Goal: Task Accomplishment & Management: Manage account settings

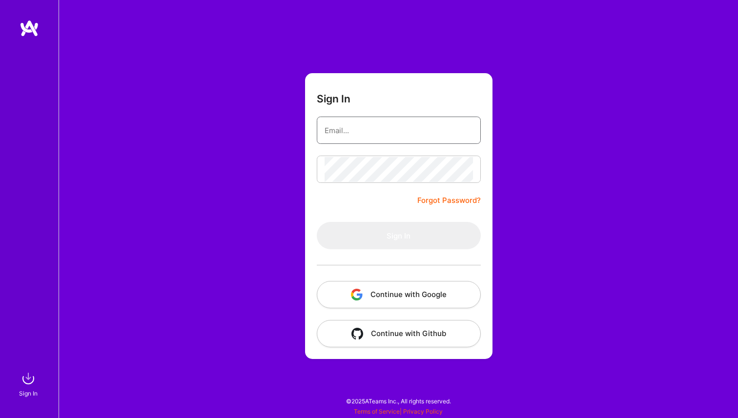
type input "simerpreet@realmsai.com"
click at [383, 197] on form "Sign In simerpreet@realmsai.com Forgot Password? Sign In Continue with Google C…" at bounding box center [398, 216] width 187 height 286
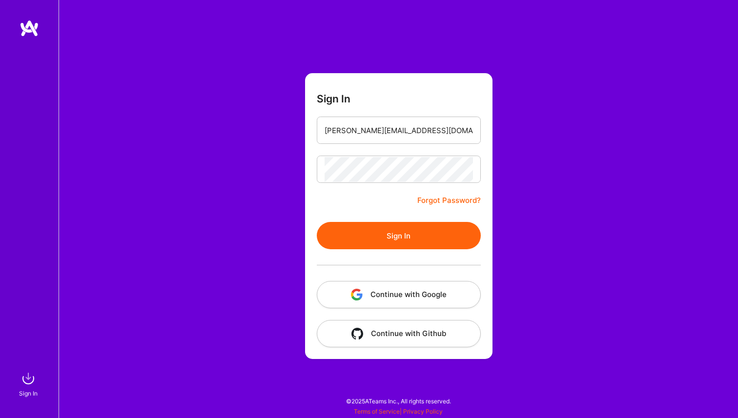
click at [395, 253] on div at bounding box center [399, 265] width 164 height 32
click at [394, 239] on button "Sign In" at bounding box center [399, 235] width 164 height 27
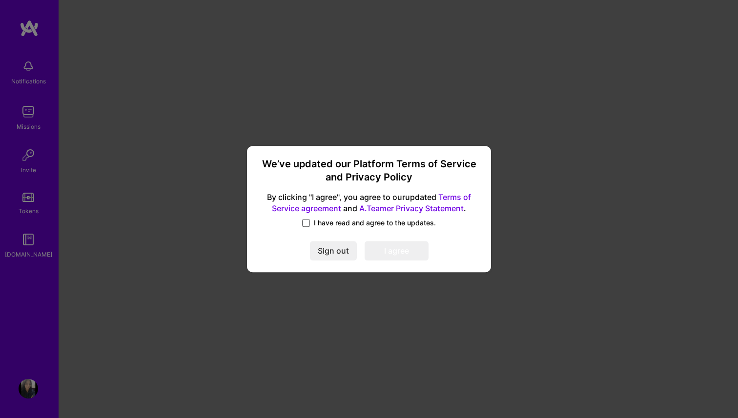
click at [307, 222] on span at bounding box center [306, 223] width 8 height 8
click at [0, 0] on input "I have read and agree to the updates." at bounding box center [0, 0] width 0 height 0
click at [388, 254] on button "I agree" at bounding box center [396, 252] width 64 height 20
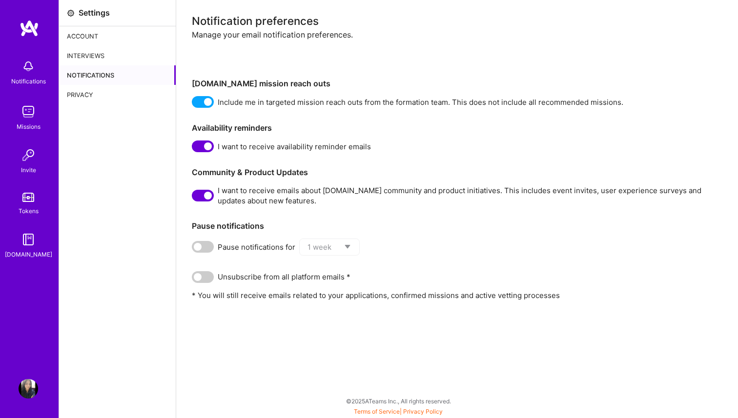
click at [93, 56] on div "Interviews" at bounding box center [117, 56] width 117 height 20
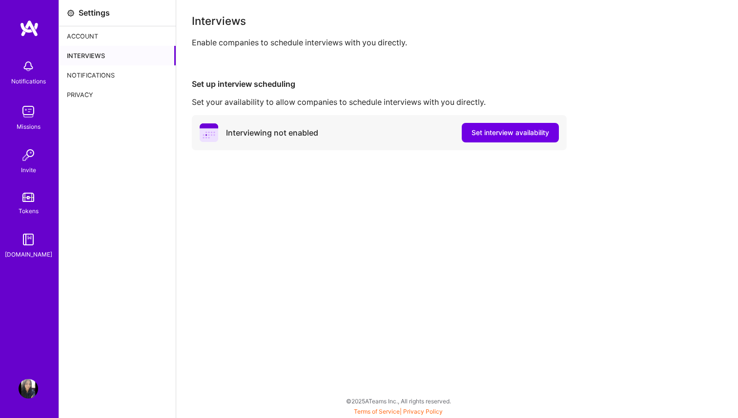
click at [346, 44] on div "Enable companies to schedule interviews with you directly." at bounding box center [457, 43] width 530 height 10
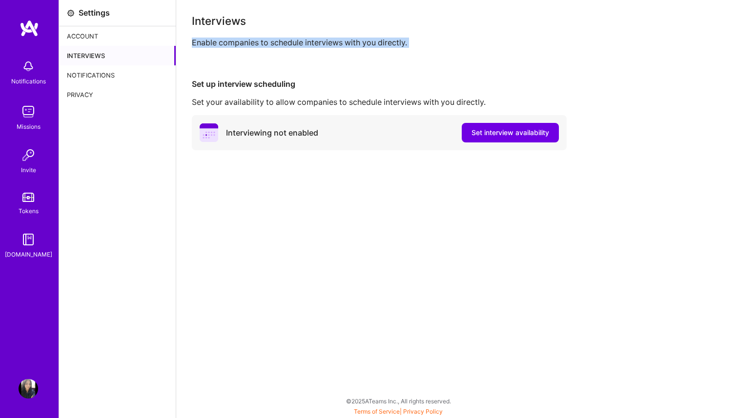
click at [296, 103] on div "Set your availability to allow companies to schedule interviews with you direct…" at bounding box center [457, 102] width 530 height 10
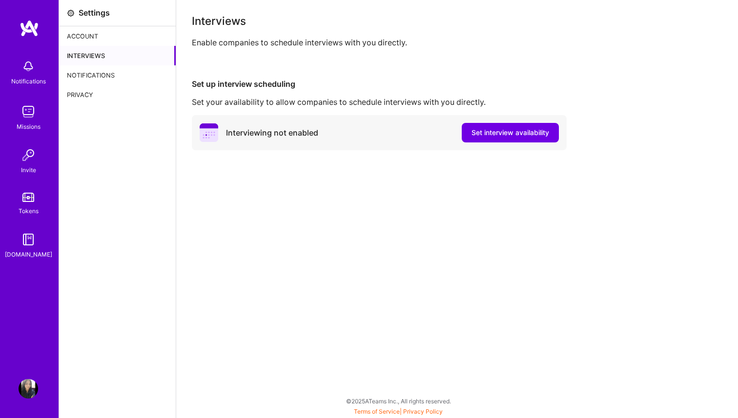
click at [296, 103] on div "Set your availability to allow companies to schedule interviews with you direct…" at bounding box center [457, 102] width 530 height 10
click at [27, 105] on img at bounding box center [29, 112] width 20 height 20
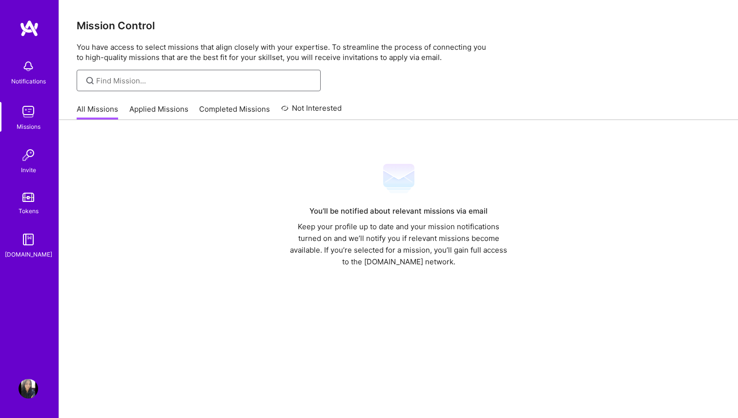
click at [161, 77] on input at bounding box center [204, 81] width 217 height 10
click at [161, 107] on link "Applied Missions" at bounding box center [158, 112] width 59 height 16
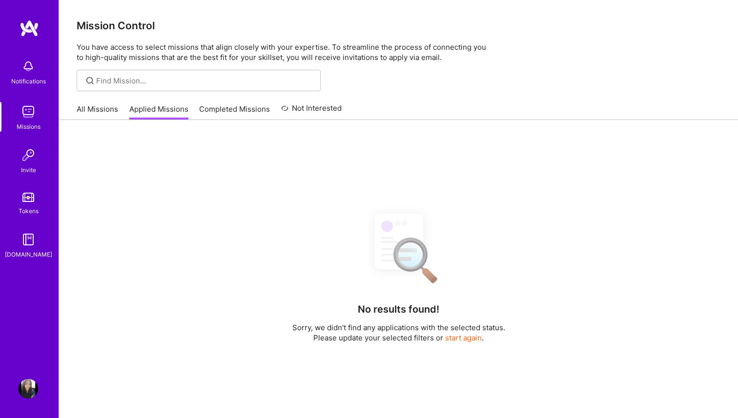
click at [245, 101] on div "All Missions Applied Missions Completed Missions Not Interested" at bounding box center [209, 109] width 265 height 21
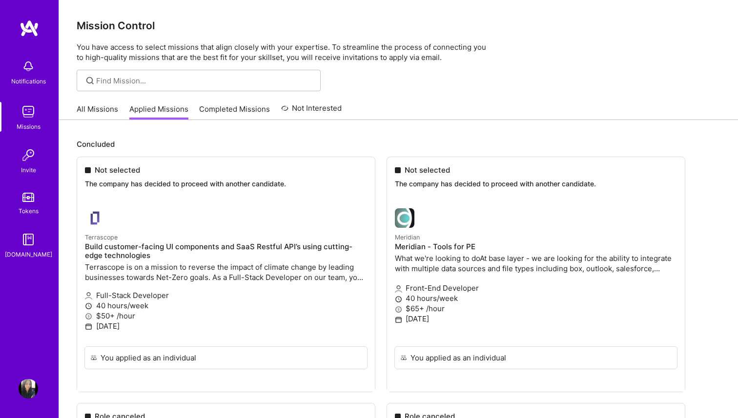
click at [24, 397] on img at bounding box center [29, 389] width 20 height 20
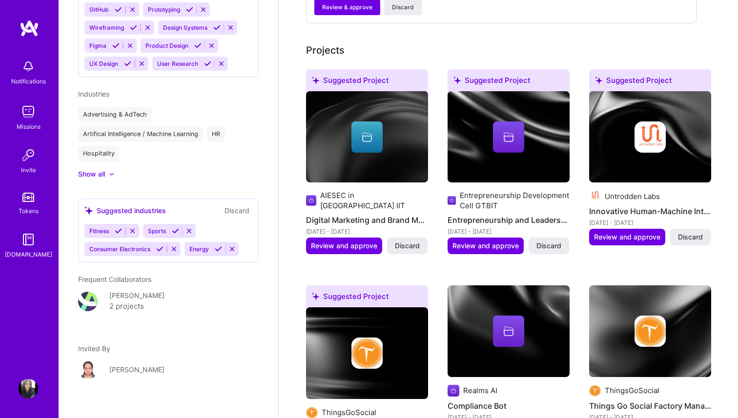
scroll to position [471, 0]
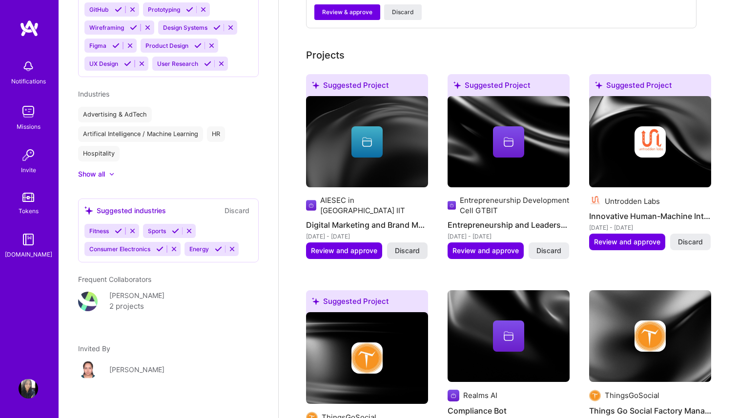
click at [404, 247] on button "Discard" at bounding box center [407, 250] width 40 height 17
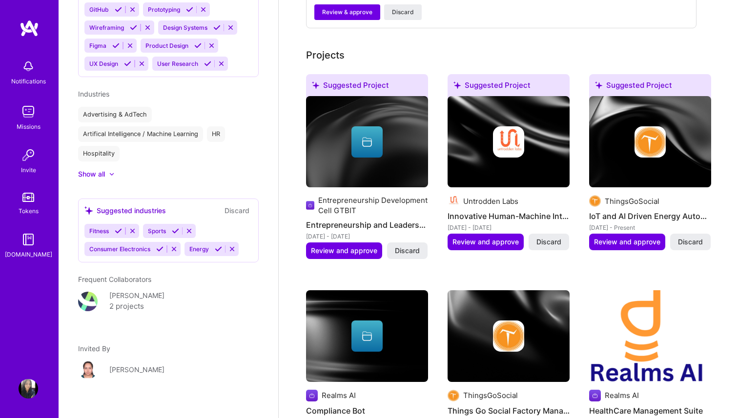
click at [546, 254] on div "Suggested Project Untrodden Labs Innovative Human-Machine Interaction [DATE] - …" at bounding box center [508, 168] width 122 height 188
click at [409, 254] on span "Discard" at bounding box center [407, 251] width 25 height 10
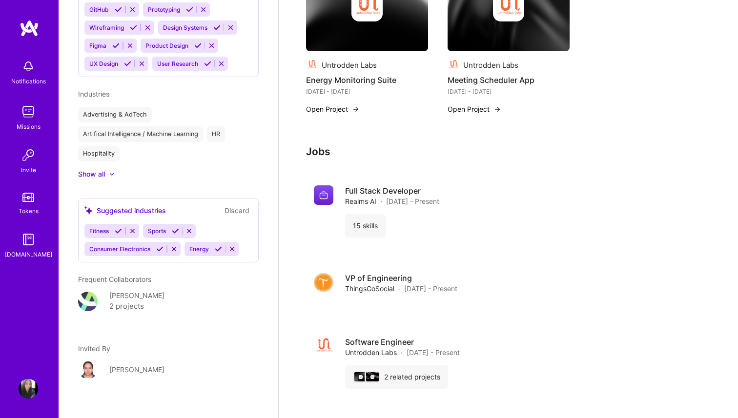
scroll to position [983, 0]
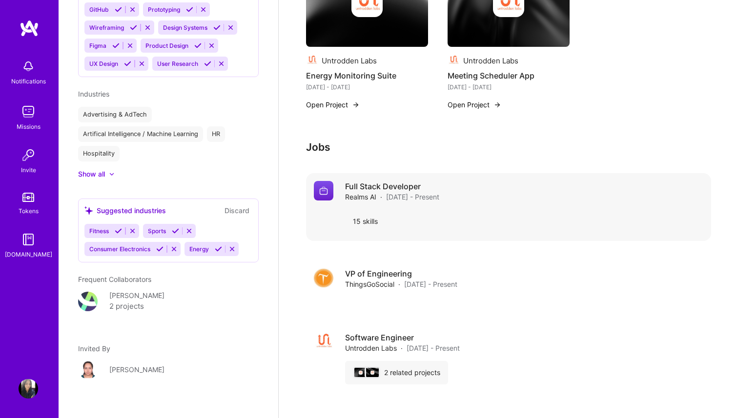
click at [363, 179] on div "Full Stack Developer Realms AI · [DATE] - Present 15 skills" at bounding box center [508, 207] width 405 height 68
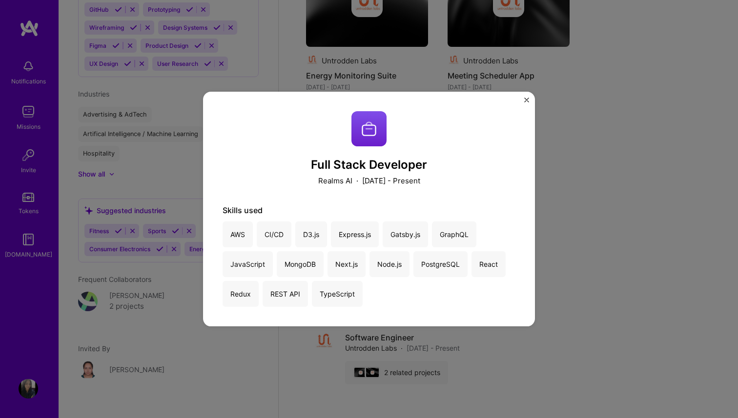
click at [539, 178] on div "Full Stack Developer Realms AI · [DATE] - Present Skills used AWS CI/CD D3.js E…" at bounding box center [369, 209] width 738 height 418
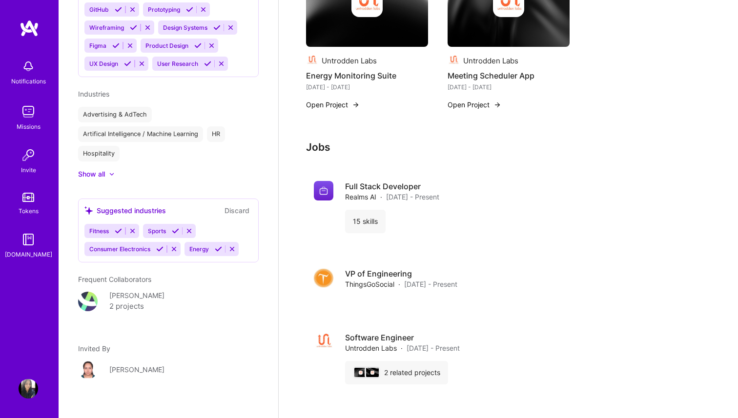
click at [26, 118] on img at bounding box center [29, 112] width 20 height 20
